Goal: Feedback & Contribution: Leave review/rating

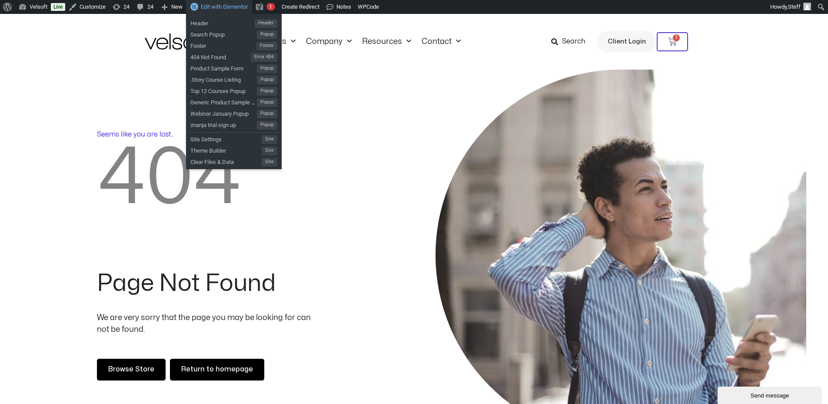
click at [225, 10] on div "Edit with Elementor" at bounding box center [219, 7] width 66 height 14
click at [228, 6] on span "Edit with Elementor" at bounding box center [224, 6] width 47 height 7
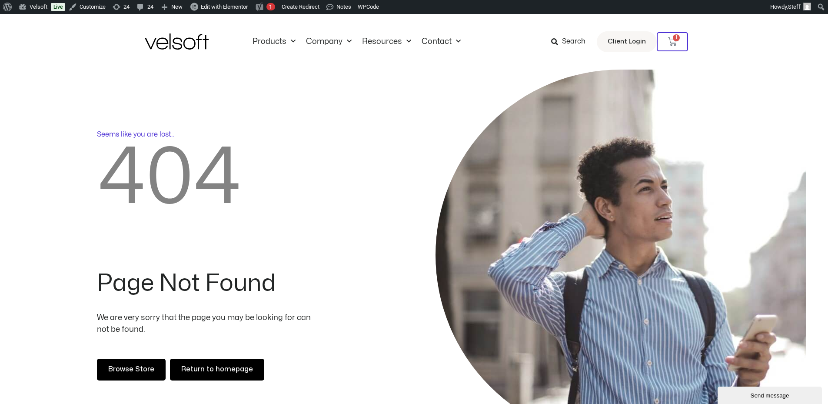
click at [28, 64] on div "Products All Products Content ILT Courseware Storyline 360 Courses SCORM Course…" at bounding box center [414, 42] width 828 height 56
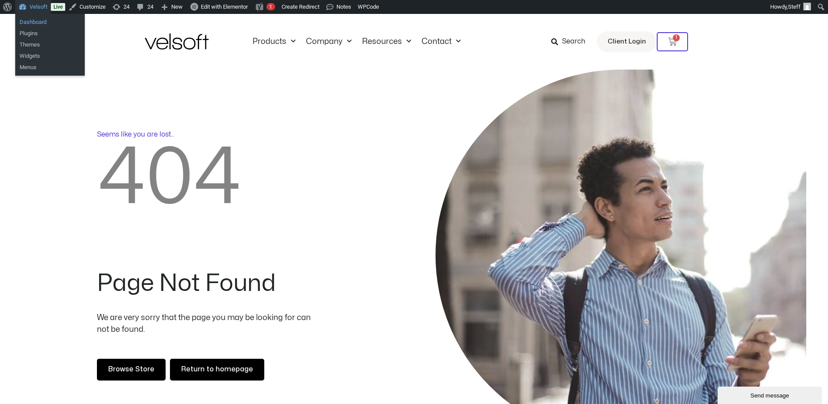
click at [34, 18] on link "Dashboard" at bounding box center [50, 22] width 70 height 11
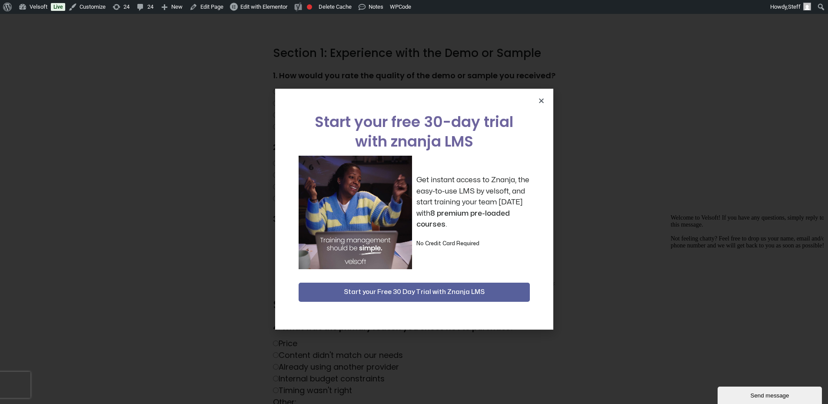
click at [537, 89] on div "Start your free 30-day trial with znanja LMS Get instant access to Znanja, the …" at bounding box center [414, 209] width 278 height 241
click at [541, 102] on icon "Close" at bounding box center [541, 100] width 7 height 7
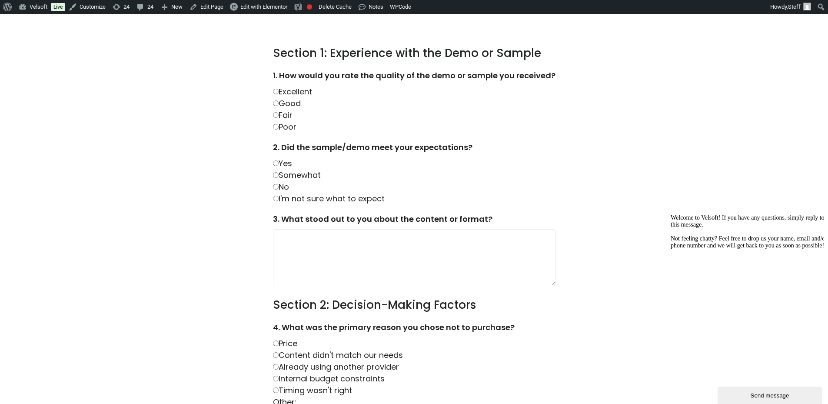
click at [389, 116] on div "1. How would you rate the quality of the demo or sample you received? Excellent…" at bounding box center [414, 101] width 282 height 63
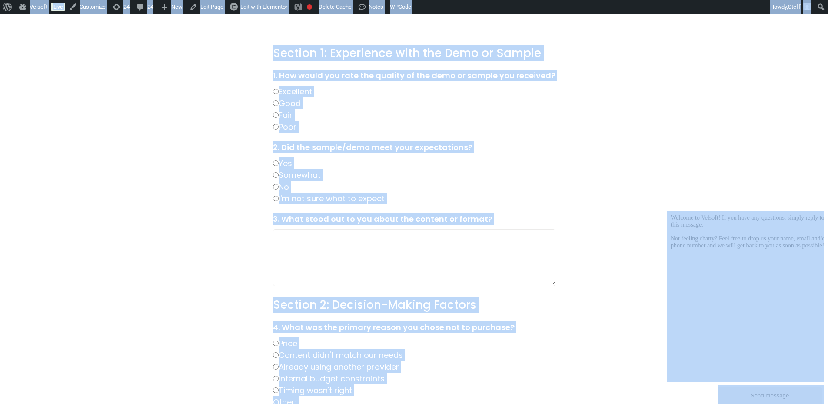
click at [371, 116] on div "1. How would you rate the quality of the demo or sample you received? Excellent…" at bounding box center [414, 101] width 282 height 63
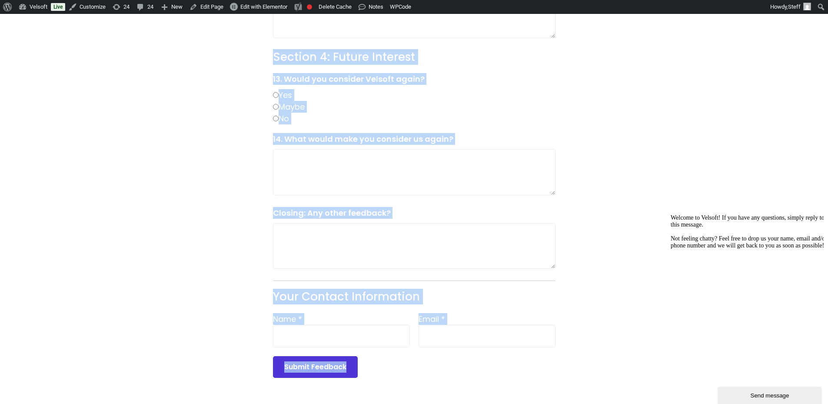
scroll to position [956, 0]
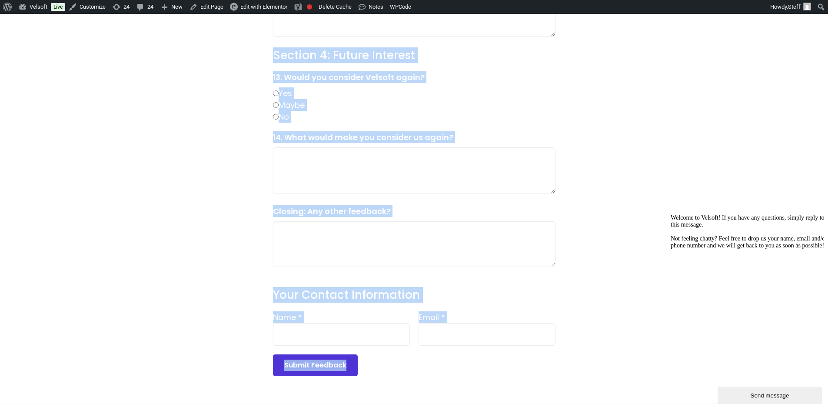
drag, startPoint x: 269, startPoint y: 48, endPoint x: 515, endPoint y: 356, distance: 394.1
copy form "Section 1: Experience with the Demo or Sample 1. How would you rate the quality…"
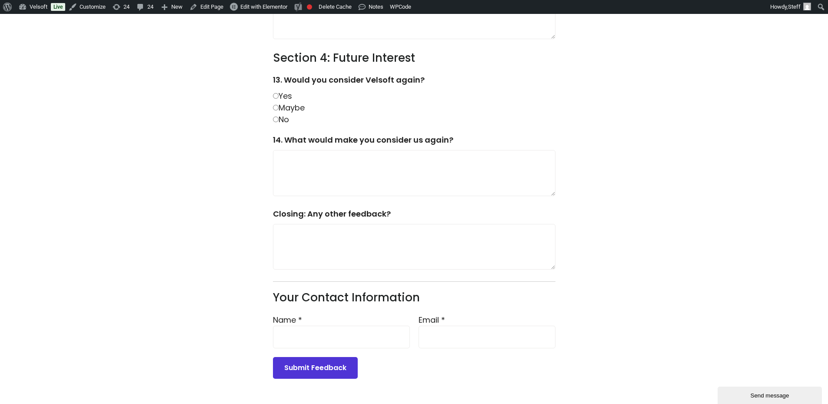
scroll to position [565, 0]
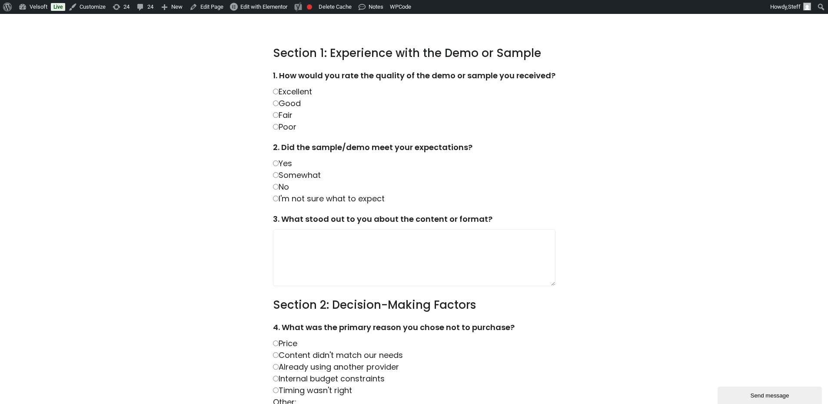
click at [290, 96] on label "Excellent" at bounding box center [292, 91] width 39 height 11
click at [289, 164] on label "Yes" at bounding box center [282, 163] width 19 height 11
click at [342, 258] on textarea at bounding box center [414, 257] width 282 height 57
type textarea "***"
drag, startPoint x: 291, startPoint y: 227, endPoint x: 245, endPoint y: 226, distance: 46.1
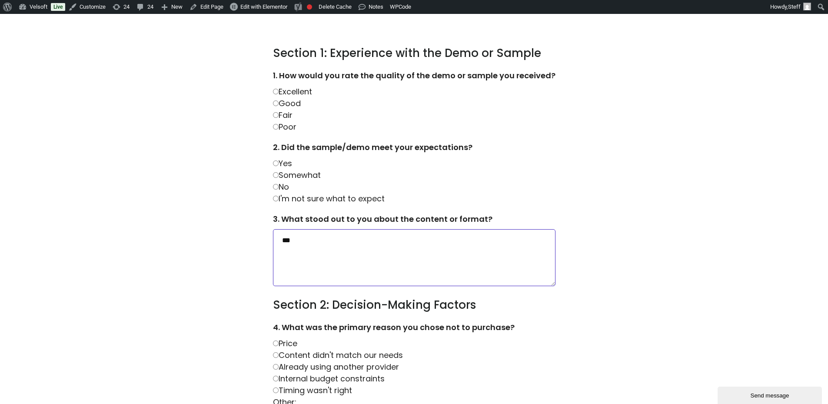
type textarea "*"
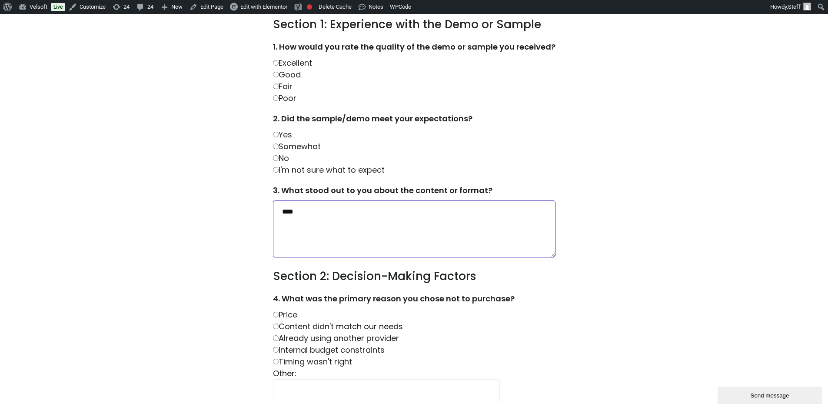
scroll to position [43, 0]
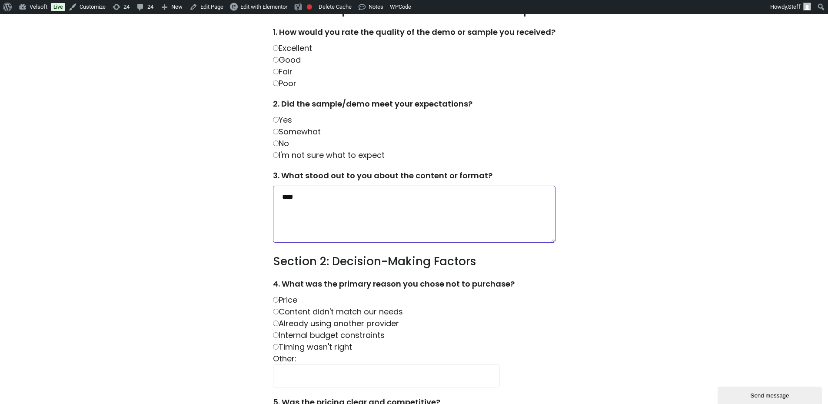
type textarea "****"
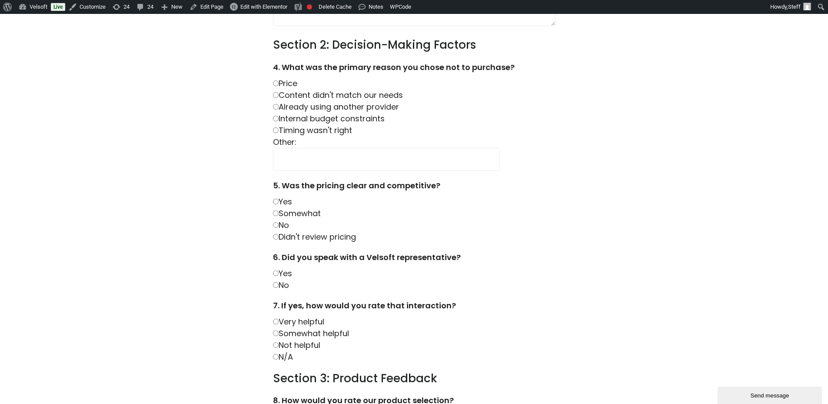
scroll to position [261, 0]
click at [282, 271] on label "Yes" at bounding box center [282, 272] width 19 height 11
click at [287, 278] on label "No" at bounding box center [281, 283] width 16 height 11
click at [290, 276] on label "Yes" at bounding box center [282, 272] width 19 height 11
click at [298, 322] on label "Very helpful" at bounding box center [298, 320] width 51 height 11
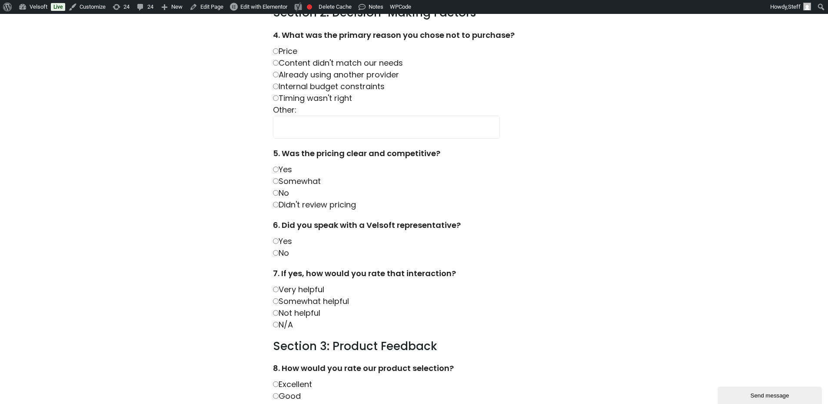
scroll to position [391, 0]
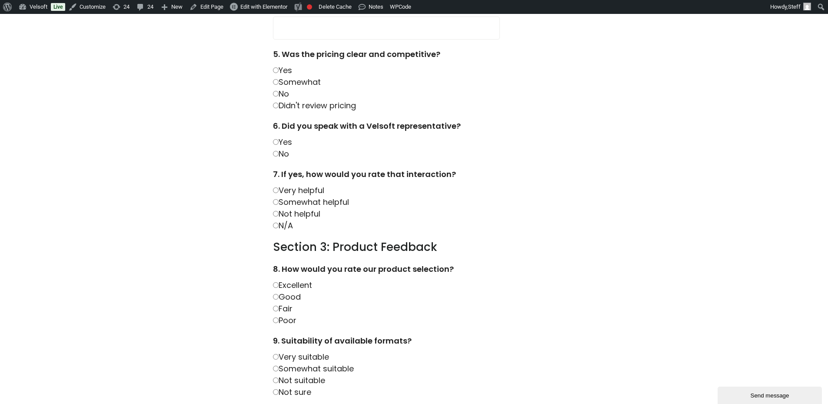
click at [294, 205] on label "Somewhat helpful" at bounding box center [311, 201] width 76 height 11
drag, startPoint x: 281, startPoint y: 296, endPoint x: 304, endPoint y: 296, distance: 22.2
click at [282, 296] on label "Good" at bounding box center [287, 296] width 28 height 11
click at [305, 355] on label "Very suitable" at bounding box center [301, 356] width 56 height 11
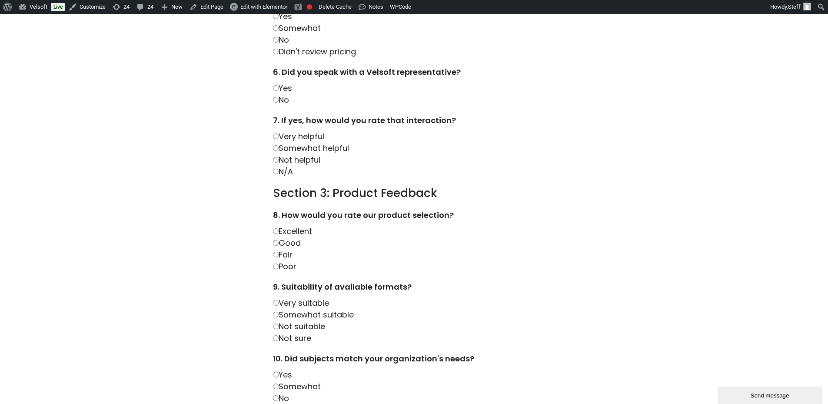
scroll to position [521, 0]
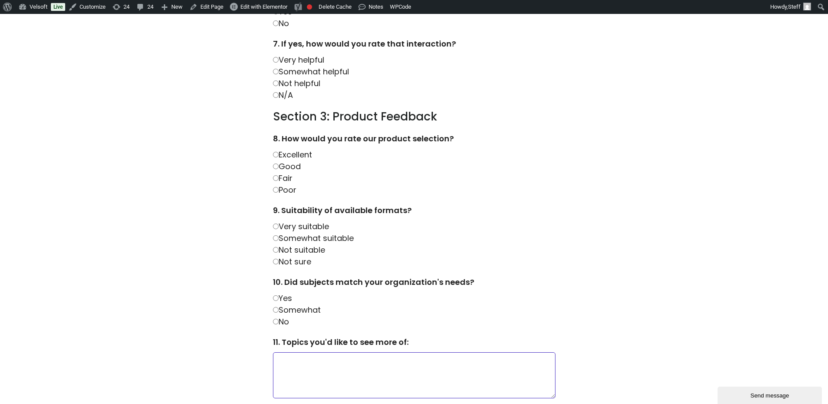
click at [309, 358] on textarea at bounding box center [414, 375] width 282 height 46
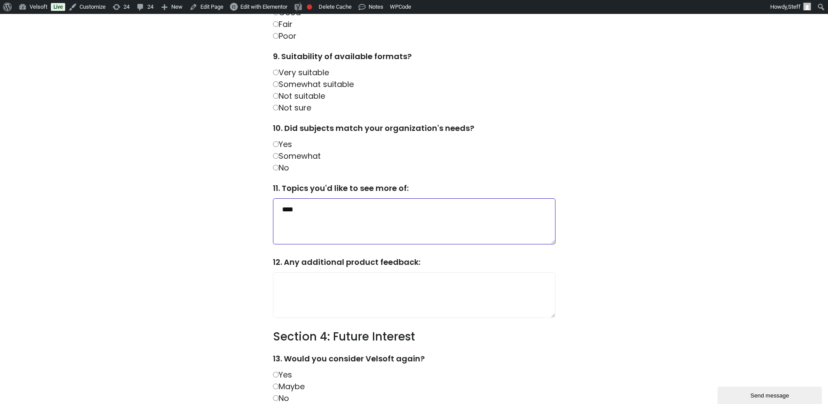
scroll to position [695, 0]
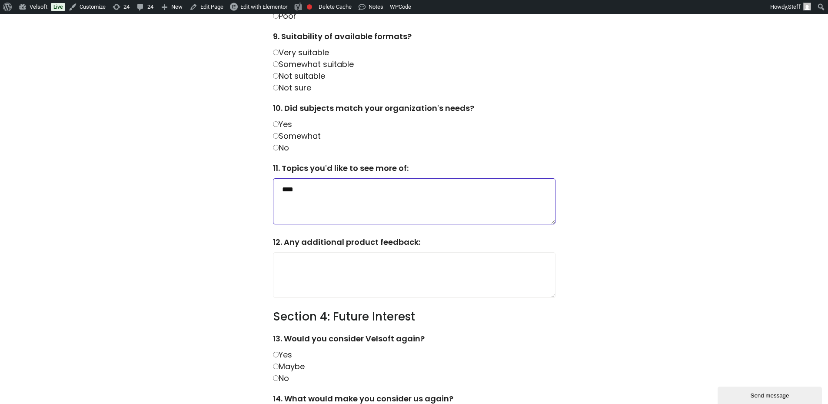
type textarea "****"
click at [315, 276] on textarea at bounding box center [414, 275] width 282 height 46
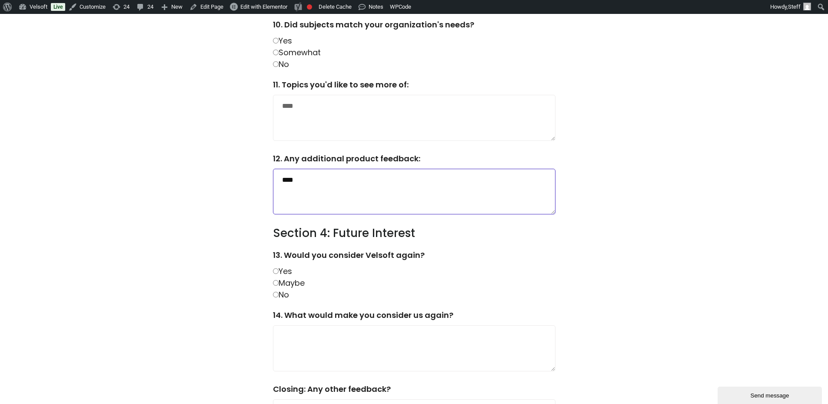
scroll to position [782, 0]
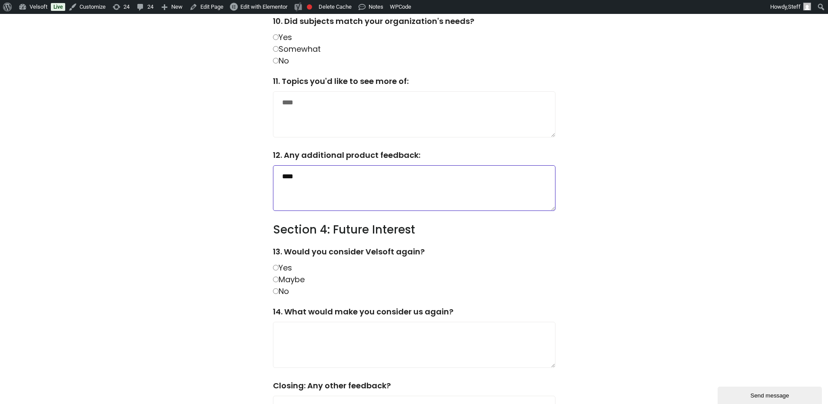
type textarea "****"
click at [289, 279] on label "Maybe" at bounding box center [289, 279] width 32 height 11
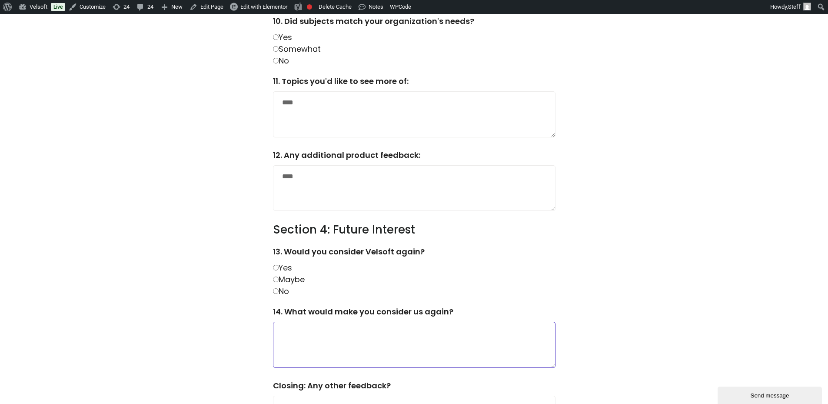
click at [298, 338] on textarea at bounding box center [414, 344] width 282 height 46
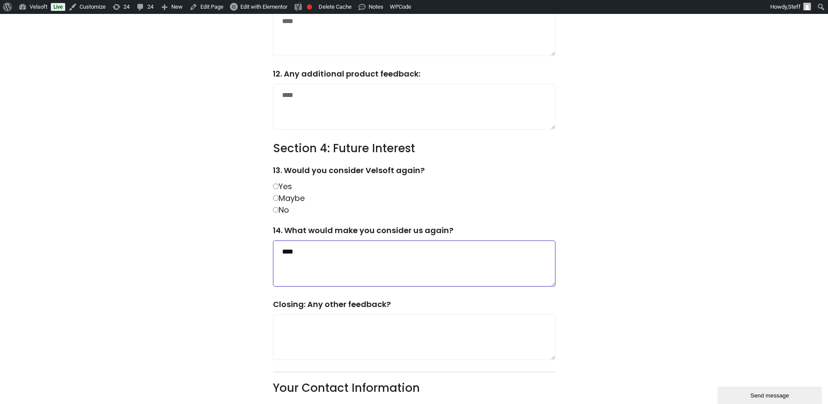
scroll to position [956, 0]
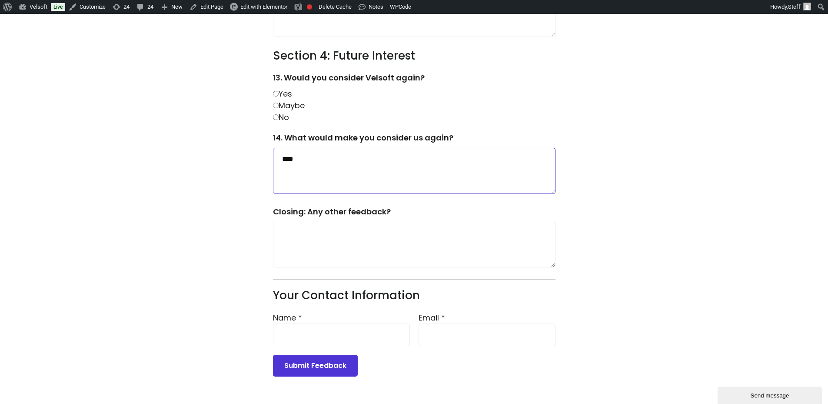
type textarea "****"
click at [312, 252] on textarea at bounding box center [414, 245] width 282 height 46
type textarea "****"
click at [323, 339] on input "Name *" at bounding box center [341, 334] width 137 height 23
type input "**********"
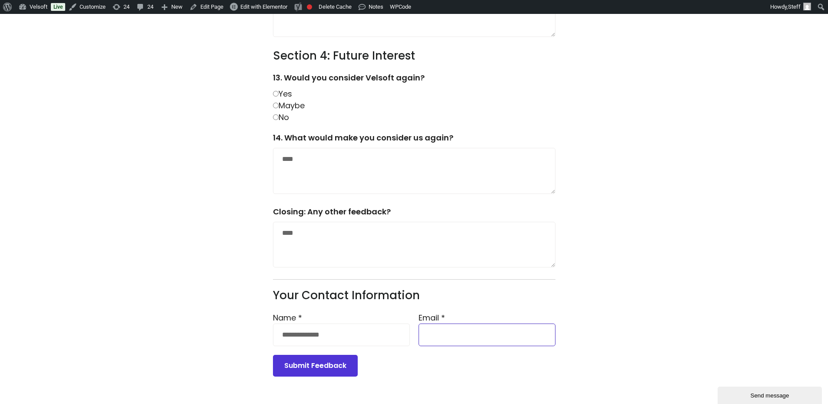
click at [457, 338] on input "Email *" at bounding box center [486, 334] width 137 height 23
type input "**********"
click at [338, 364] on button "Submit Feedback" at bounding box center [315, 365] width 85 height 22
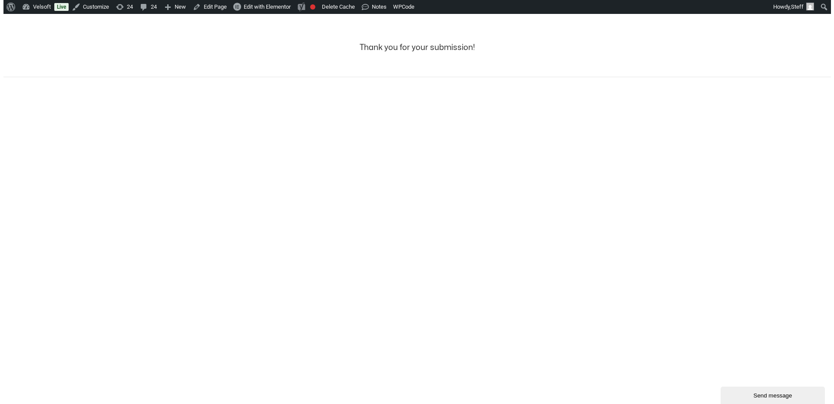
scroll to position [0, 0]
click at [520, 77] on html "Save 70% on Storyline courses, valid until Monday, September 22, 2025 at 9:00 a…" at bounding box center [417, 45] width 834 height 63
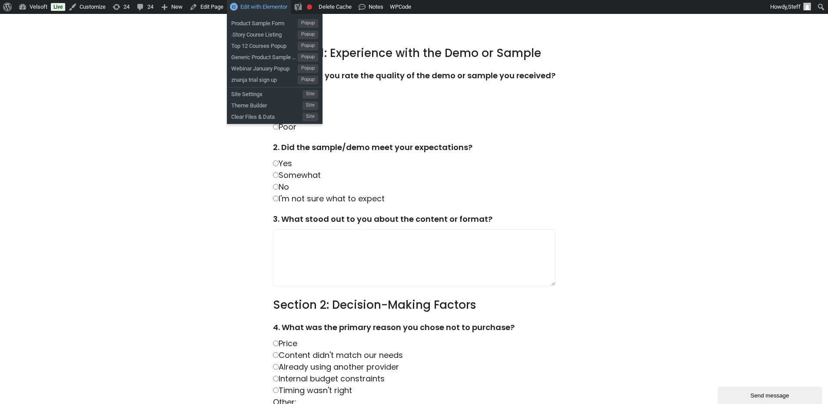
click at [257, 4] on span "Edit with Elementor" at bounding box center [263, 6] width 47 height 7
